Goal: Understand process/instructions: Learn how to perform a task or action

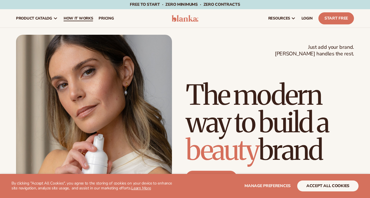
click at [81, 14] on link "How It Works" at bounding box center [78, 18] width 35 height 18
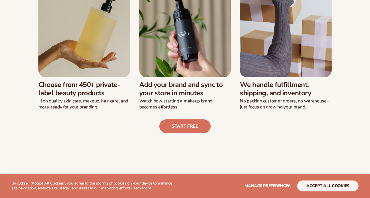
scroll to position [185, 0]
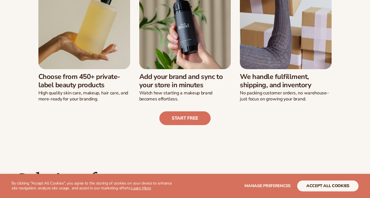
drag, startPoint x: 85, startPoint y: 83, endPoint x: 111, endPoint y: 90, distance: 27.7
click at [112, 91] on div "Choose from 450+ private-label beauty products High quality skin care, makeup, …" at bounding box center [84, 85] width 92 height 33
click at [111, 90] on p "High quality skin care, makeup, hair care, and more-ready for your branding." at bounding box center [84, 96] width 92 height 12
drag, startPoint x: 93, startPoint y: 94, endPoint x: 94, endPoint y: 102, distance: 7.5
click at [94, 102] on p "High quality skin care, makeup, hair care, and more-ready for your branding." at bounding box center [84, 96] width 92 height 12
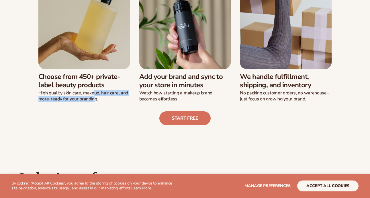
click at [94, 102] on p "High quality skin care, makeup, hair care, and more-ready for your branding." at bounding box center [84, 96] width 92 height 12
click at [145, 94] on p "Watch how starting a makeup brand becomes effortless." at bounding box center [185, 96] width 92 height 12
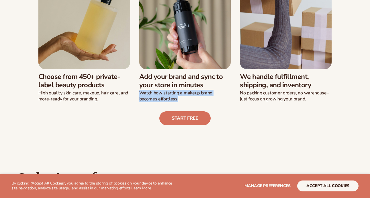
click at [145, 94] on p "Watch how starting a makeup brand becomes effortless." at bounding box center [185, 96] width 92 height 12
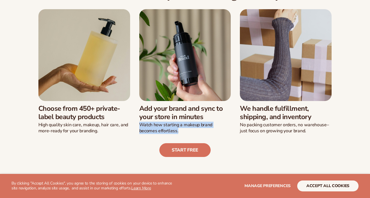
scroll to position [154, 0]
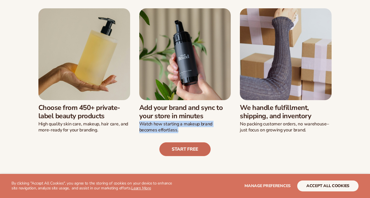
click at [179, 148] on link "Start free" at bounding box center [185, 149] width 51 height 14
